Goal: Task Accomplishment & Management: Complete application form

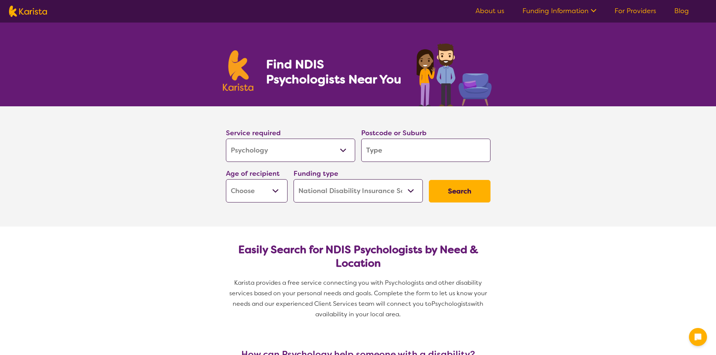
select select "Psychology"
select select "NDIS"
select select "Psychology"
select select "NDIS"
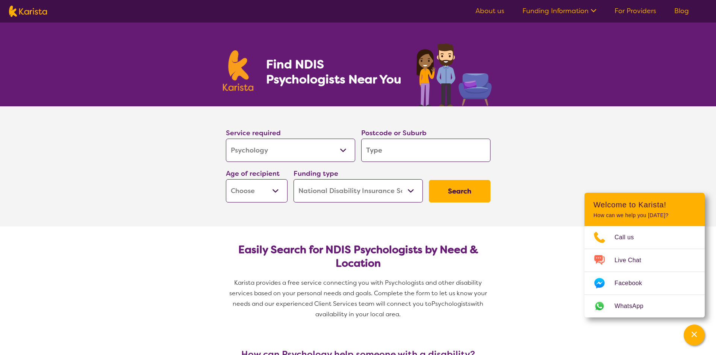
click at [389, 148] on input "search" at bounding box center [425, 150] width 129 height 23
click at [371, 148] on input "search" at bounding box center [425, 150] width 129 height 23
type input "3"
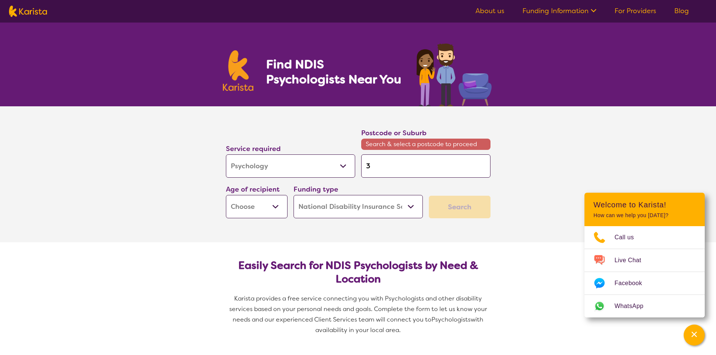
type input "38"
type input "381"
type input "3810"
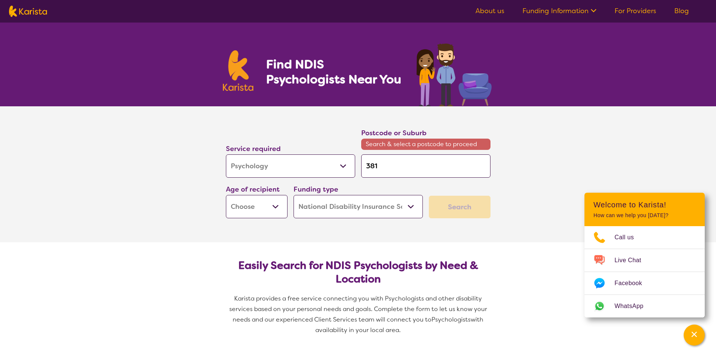
type input "3810"
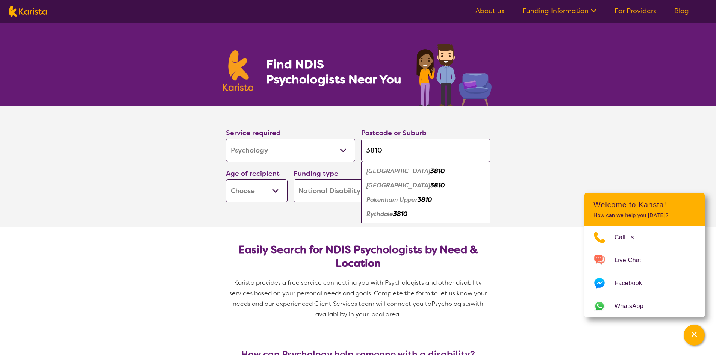
type input "3810"
click at [419, 171] on div "Pakenham 3810" at bounding box center [426, 171] width 122 height 14
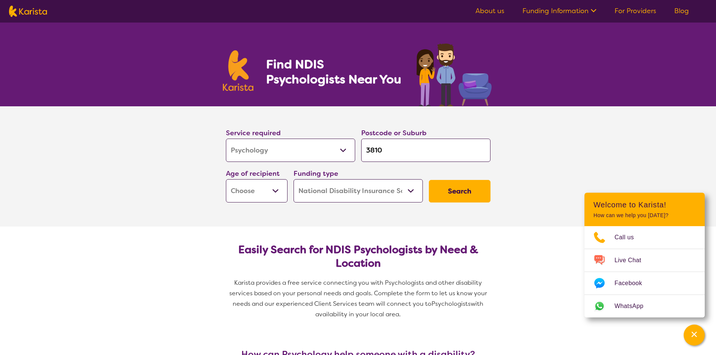
click at [259, 186] on select "Early Childhood - 0 to 9 Child - 10 to 11 Adolescent - 12 to 17 Adult - 18 to 6…" at bounding box center [257, 190] width 62 height 23
select select "AD"
click at [226, 179] on select "Early Childhood - 0 to 9 Child - 10 to 11 Adolescent - 12 to 17 Adult - 18 to 6…" at bounding box center [257, 190] width 62 height 23
select select "AD"
click at [457, 189] on button "Search" at bounding box center [460, 191] width 62 height 23
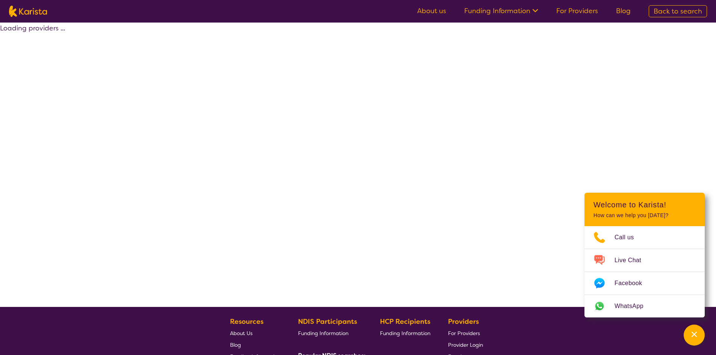
select select "by_score"
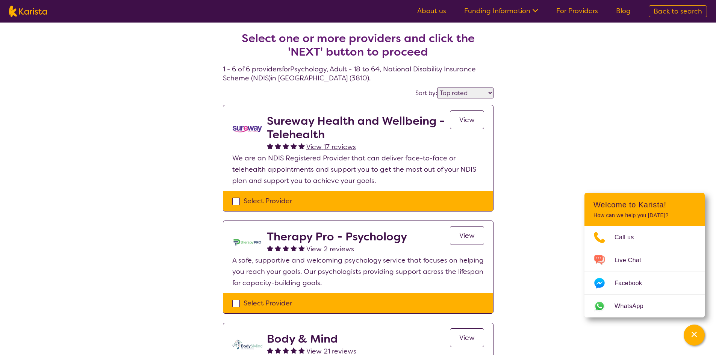
click at [236, 304] on div "Select Provider" at bounding box center [358, 303] width 252 height 11
checkbox input "true"
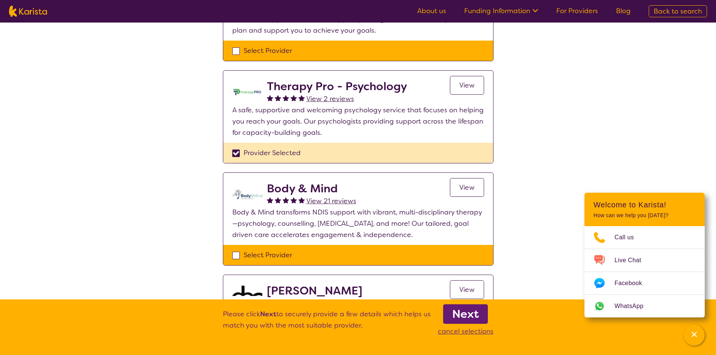
scroll to position [226, 0]
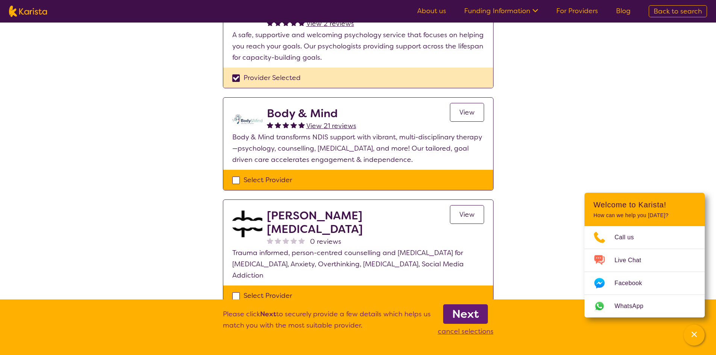
click at [238, 176] on div "Select Provider" at bounding box center [358, 179] width 252 height 11
checkbox input "true"
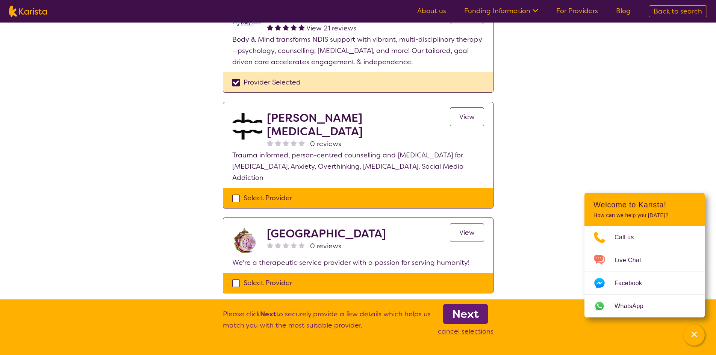
scroll to position [376, 0]
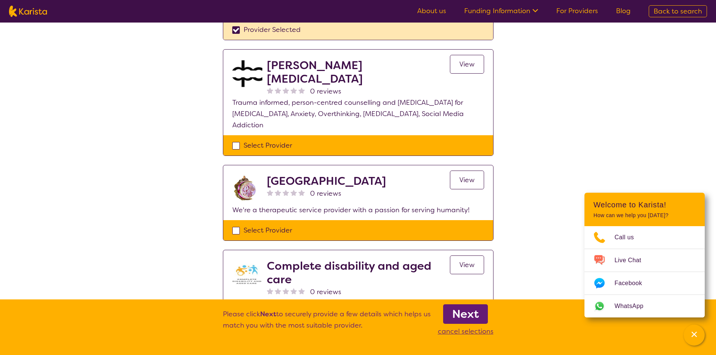
click at [237, 140] on div "Select Provider" at bounding box center [358, 145] width 252 height 11
checkbox input "true"
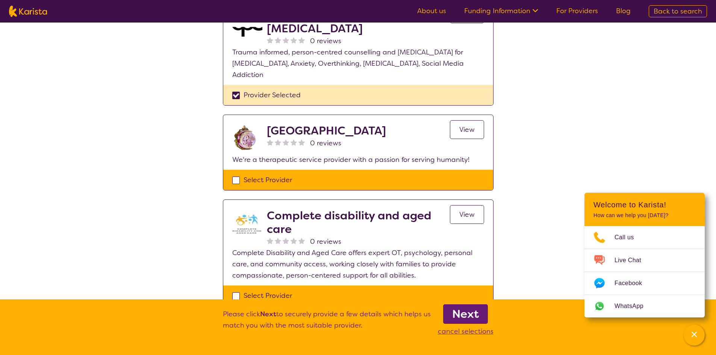
scroll to position [526, 0]
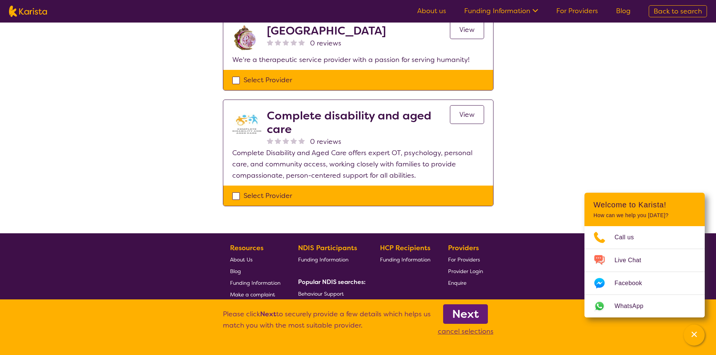
click at [460, 319] on b "Next" at bounding box center [465, 314] width 27 height 15
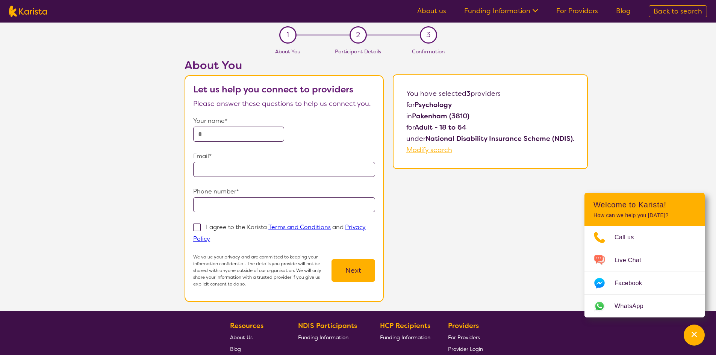
select select "by_score"
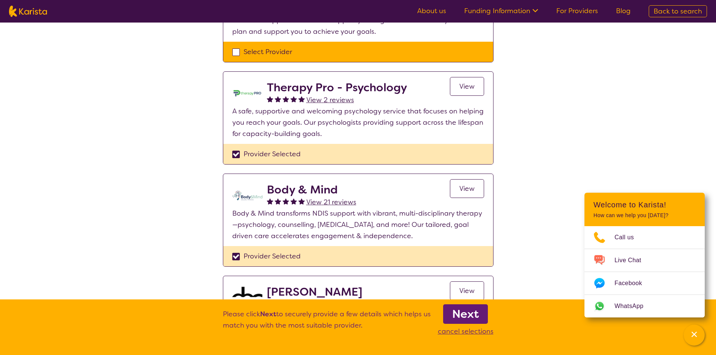
scroll to position [566, 0]
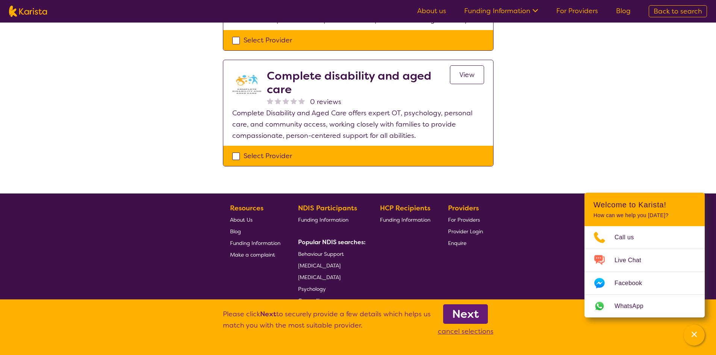
click at [435, 10] on link "About us" at bounding box center [431, 10] width 29 height 9
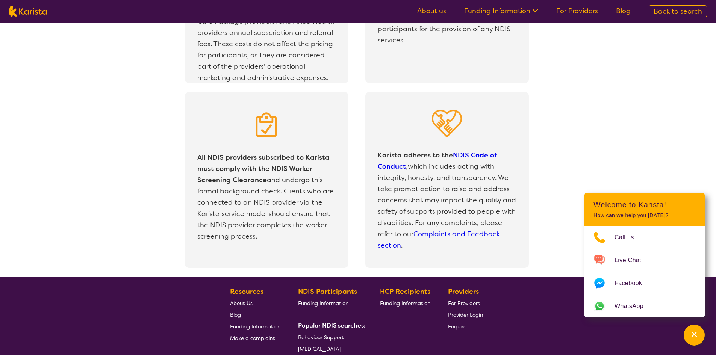
scroll to position [1592, 0]
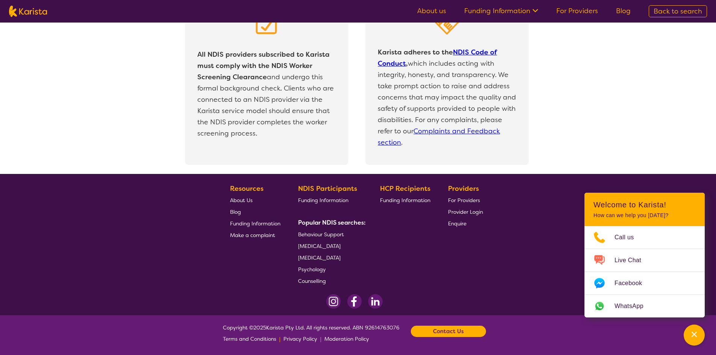
click at [319, 270] on span "Psychology" at bounding box center [312, 269] width 28 height 7
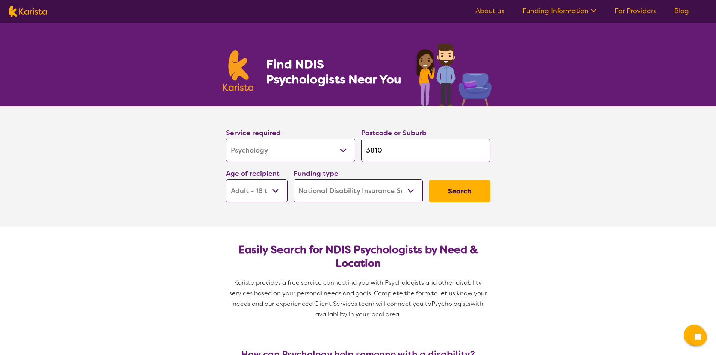
select select "Psychology"
select select "AD"
select select "NDIS"
select select "Psychology"
select select "AD"
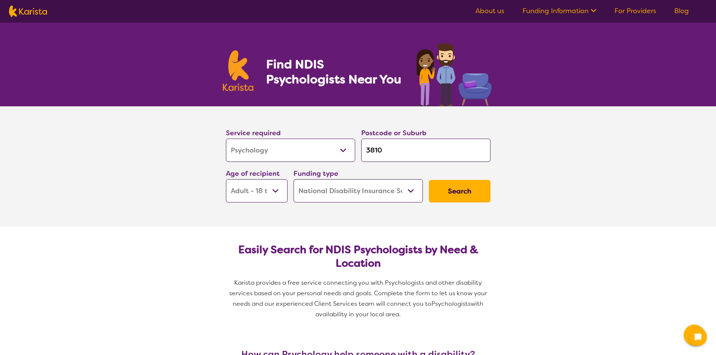
select select "NDIS"
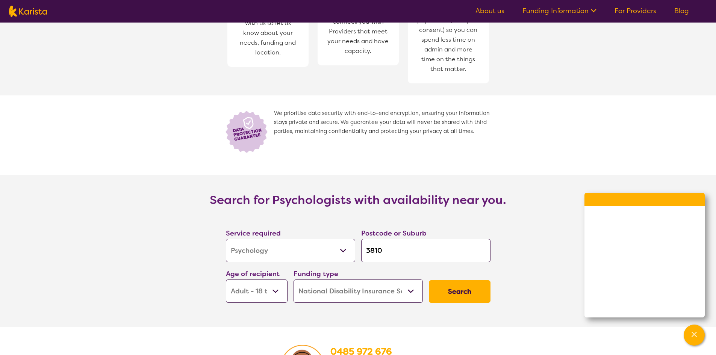
scroll to position [1194, 0]
